Goal: Information Seeking & Learning: Learn about a topic

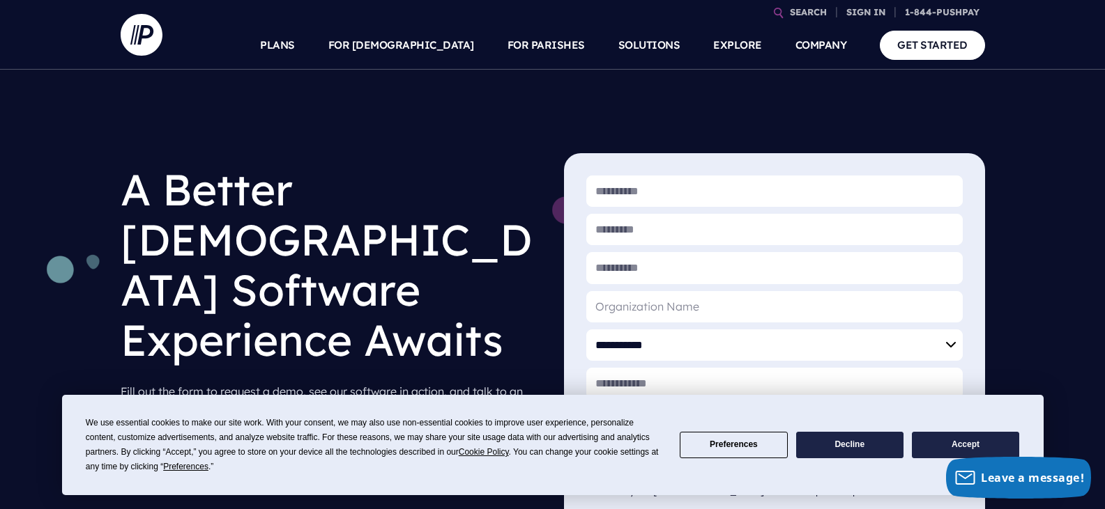
click at [978, 441] on button "Accept" at bounding box center [965, 445] width 107 height 27
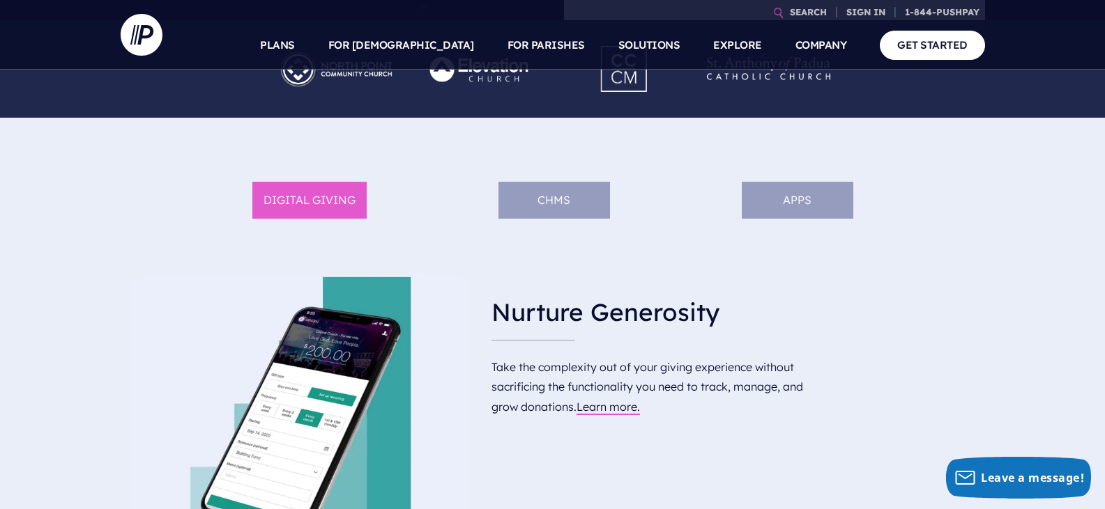
scroll to position [418, 0]
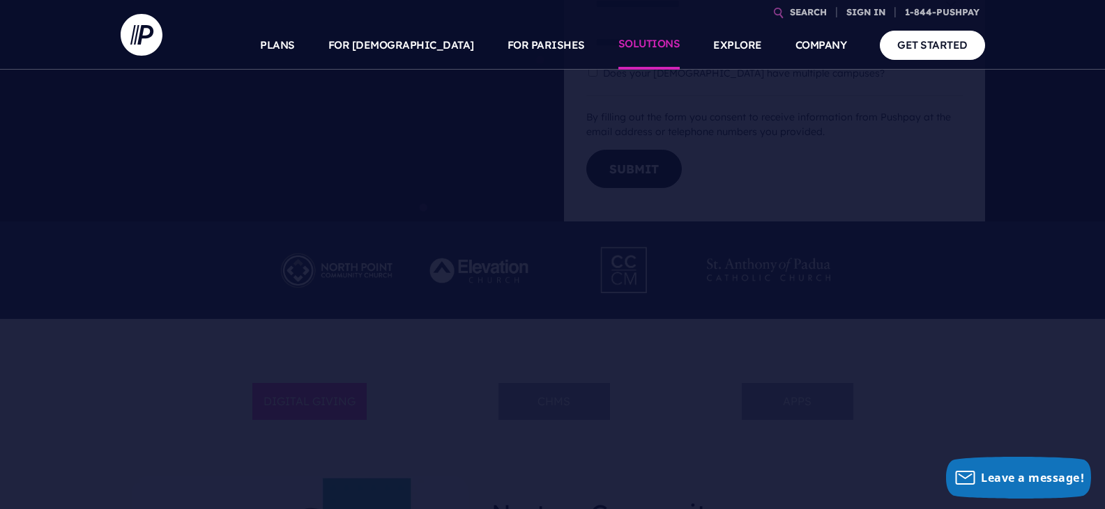
click at [645, 44] on link "SOLUTIONS" at bounding box center [649, 45] width 62 height 49
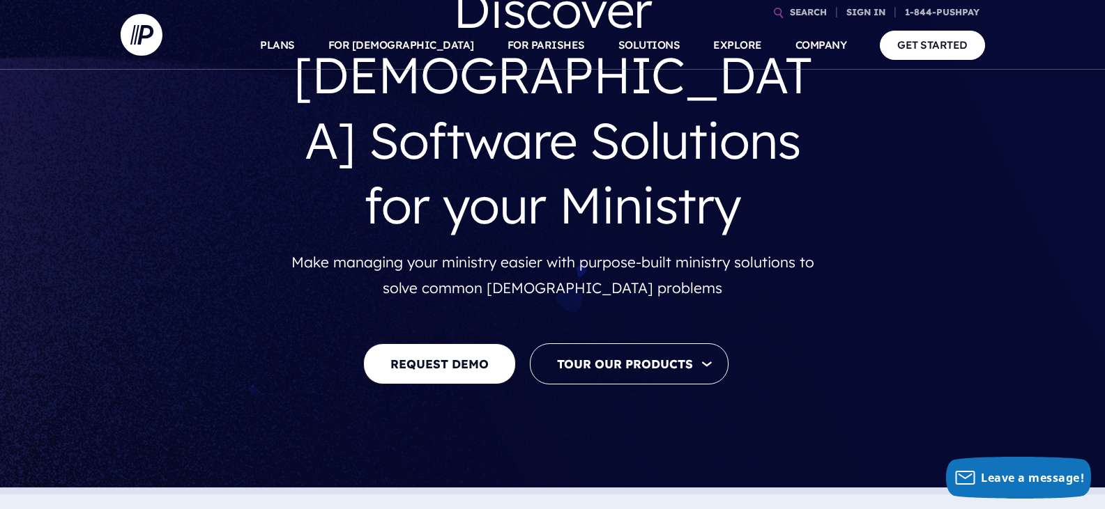
scroll to position [209, 0]
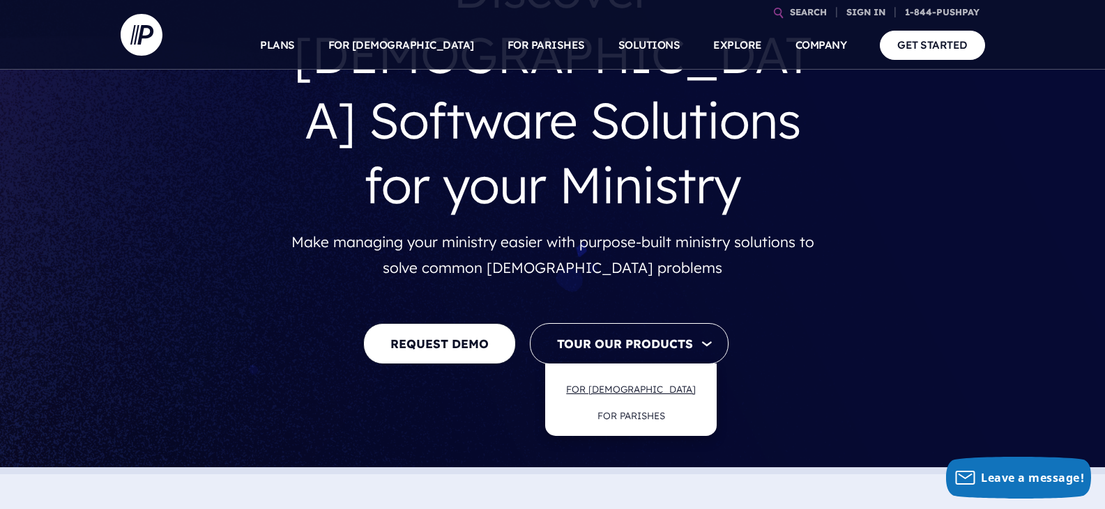
click at [654, 373] on link "FOR [DEMOGRAPHIC_DATA]" at bounding box center [631, 389] width 158 height 33
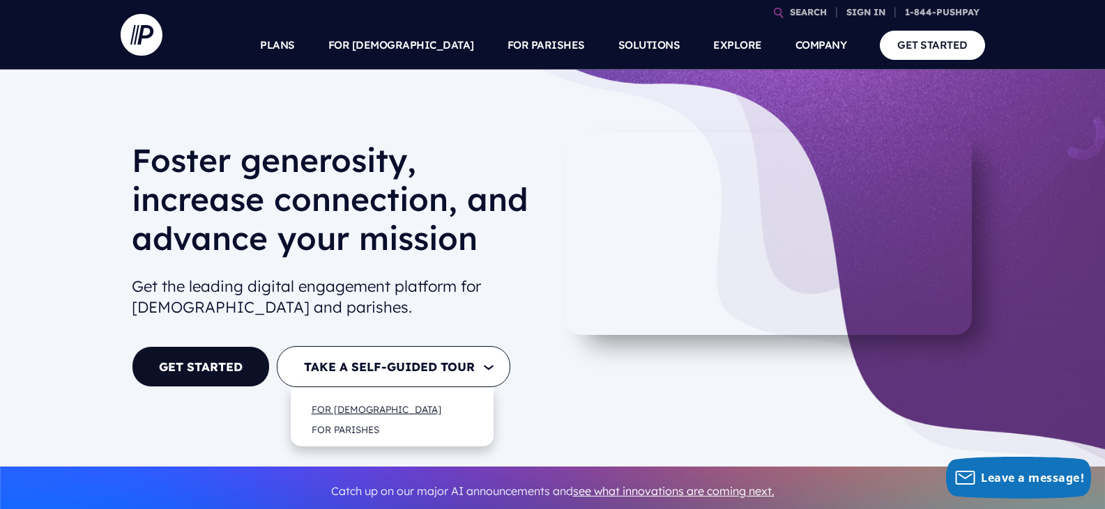
click at [381, 408] on link "FOR [DEMOGRAPHIC_DATA]" at bounding box center [377, 409] width 158 height 33
